Goal: Check status: Check status

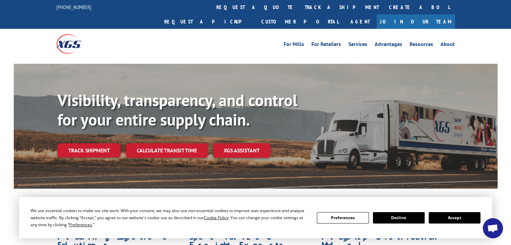
click at [461, 216] on button "Accept" at bounding box center [454, 217] width 52 height 11
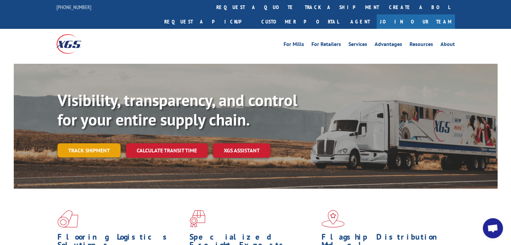
click at [90, 143] on link "Track shipment" at bounding box center [88, 150] width 63 height 14
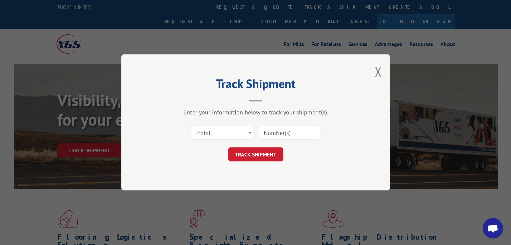
click at [275, 131] on input at bounding box center [289, 133] width 62 height 14
type input "5990870"
click button "TRACK SHIPMENT" at bounding box center [255, 155] width 55 height 14
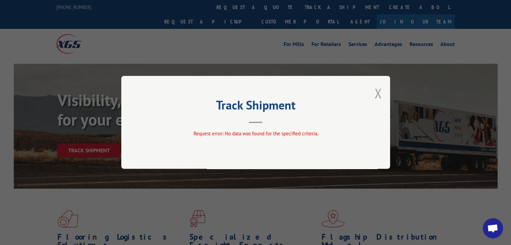
click at [377, 92] on button "Close modal" at bounding box center [377, 93] width 7 height 18
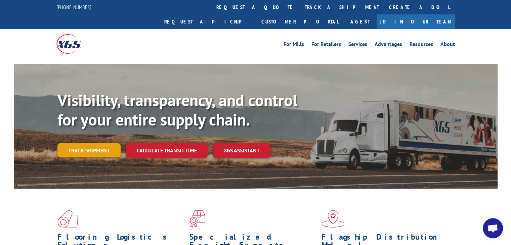
click at [82, 143] on link "Track shipment" at bounding box center [88, 150] width 63 height 14
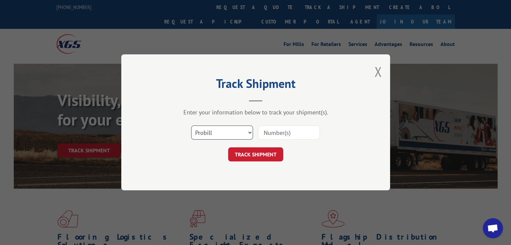
click at [240, 134] on select "Select category... Probill BOL PO" at bounding box center [222, 133] width 62 height 14
select select "bol"
click at [191, 126] on select "Select category... Probill BOL PO" at bounding box center [222, 133] width 62 height 14
click at [296, 124] on div "Select category... Probill BOL PO" at bounding box center [255, 133] width 201 height 22
click at [283, 140] on div "Select category... Probill BOL PO" at bounding box center [255, 133] width 201 height 22
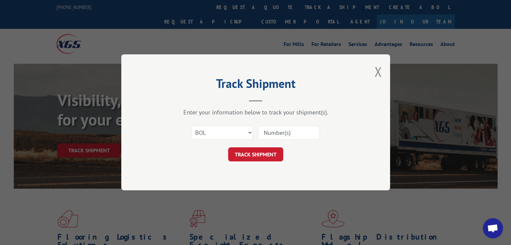
click at [285, 134] on input at bounding box center [289, 133] width 62 height 14
type input "5990870"
click button "TRACK SHIPMENT" at bounding box center [255, 155] width 55 height 14
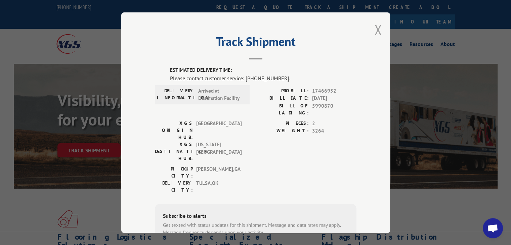
click at [375, 29] on button "Close modal" at bounding box center [377, 30] width 7 height 18
